Goal: Information Seeking & Learning: Learn about a topic

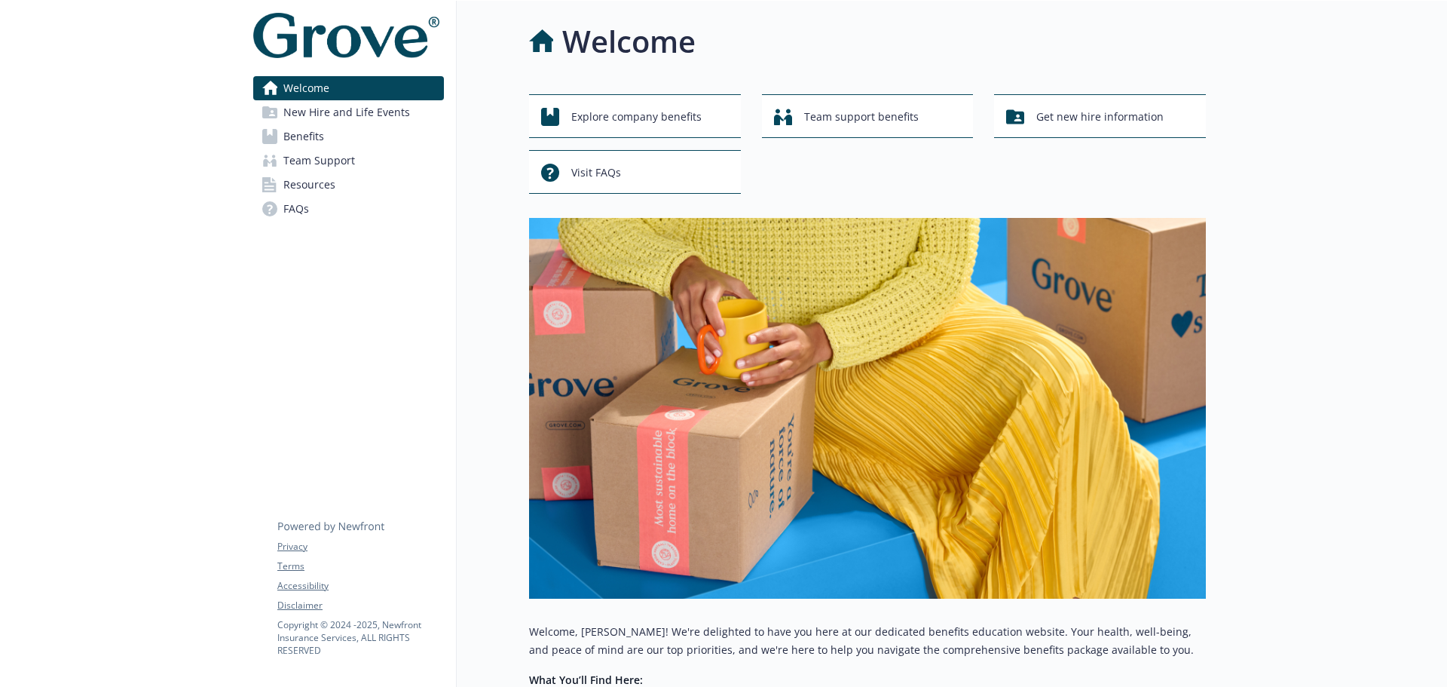
drag, startPoint x: 0, startPoint y: 0, endPoint x: 363, endPoint y: 109, distance: 379.3
click at [363, 109] on span "New Hire and Life Events" at bounding box center [346, 112] width 127 height 24
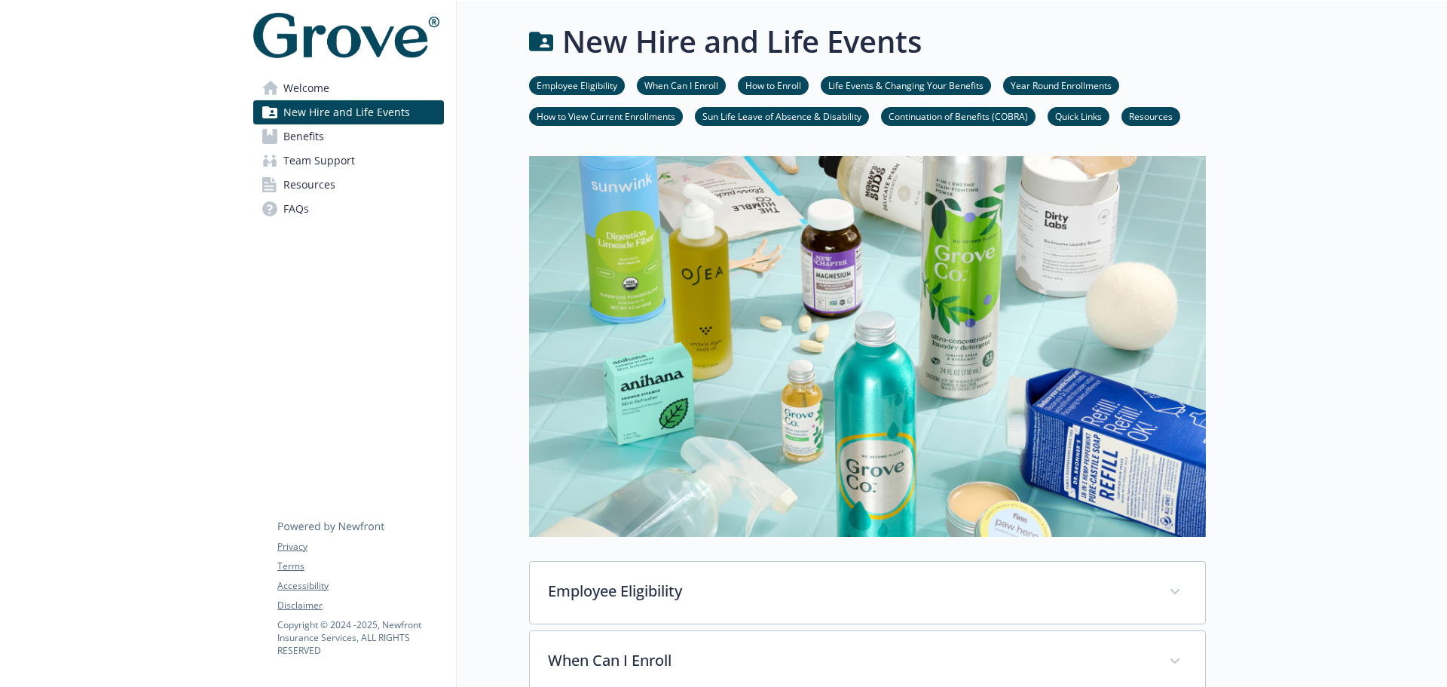
click at [333, 139] on link "Benefits" at bounding box center [348, 136] width 191 height 24
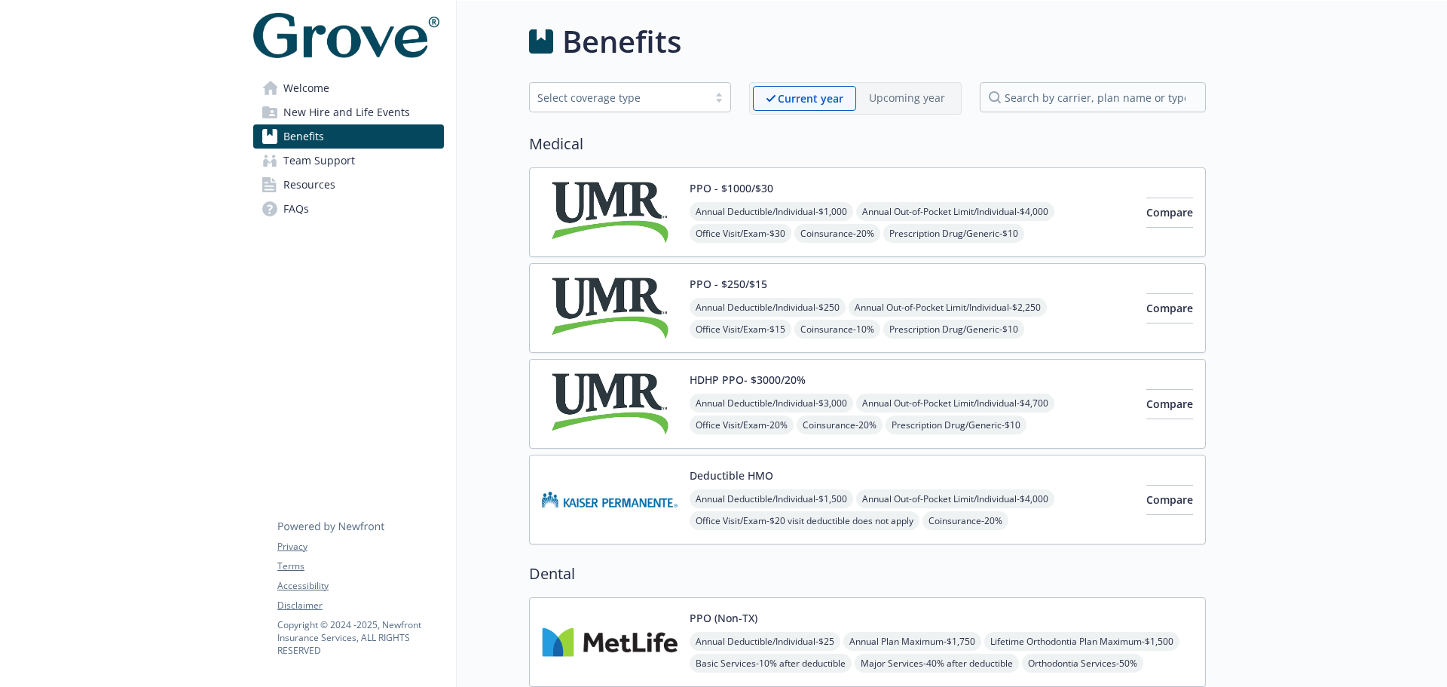
click at [646, 205] on img at bounding box center [610, 212] width 136 height 64
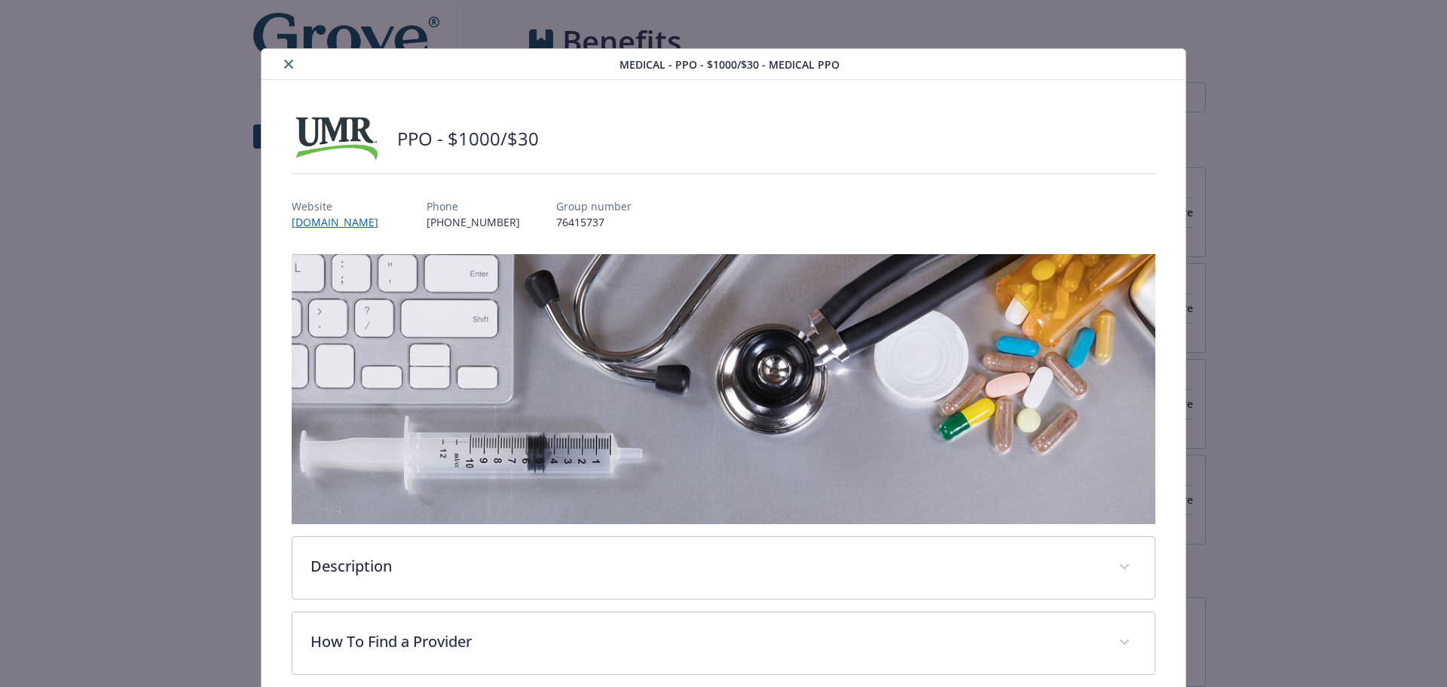
scroll to position [45, 0]
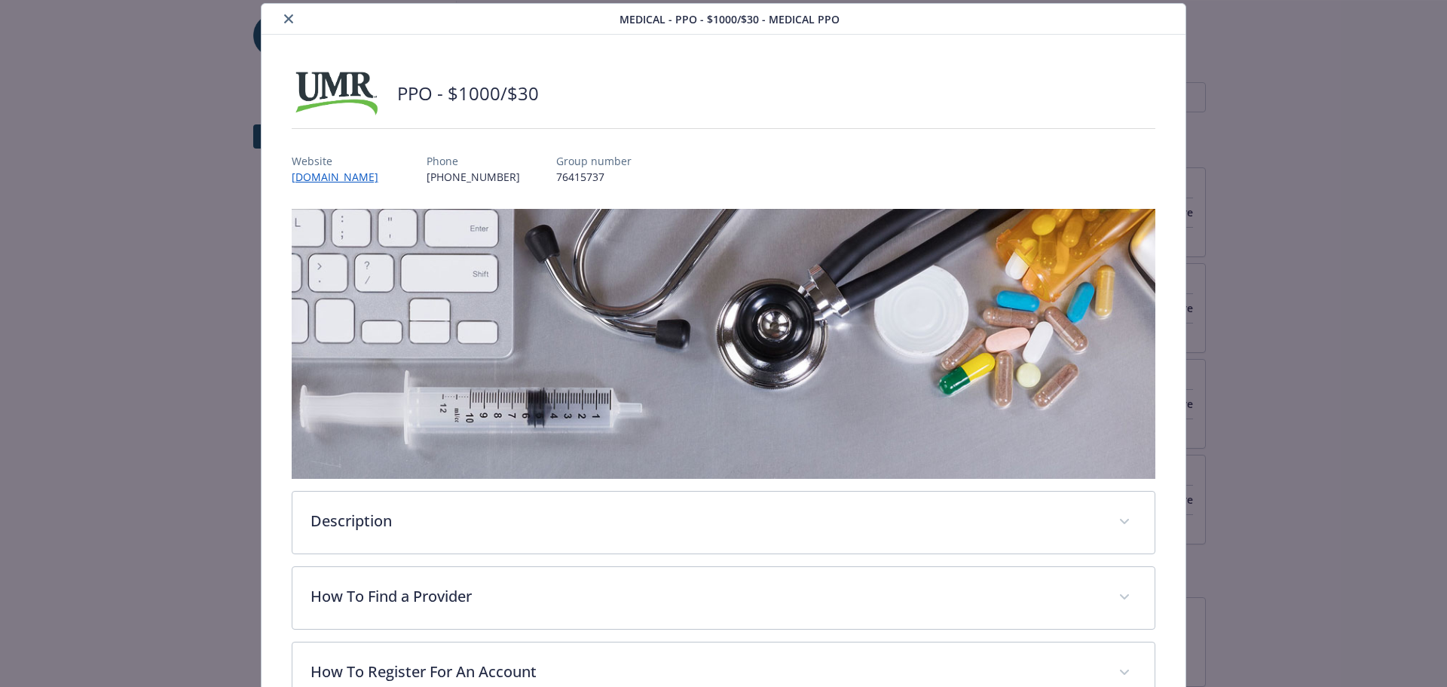
click at [292, 14] on button "close" at bounding box center [289, 19] width 18 height 18
